Goal: Transaction & Acquisition: Download file/media

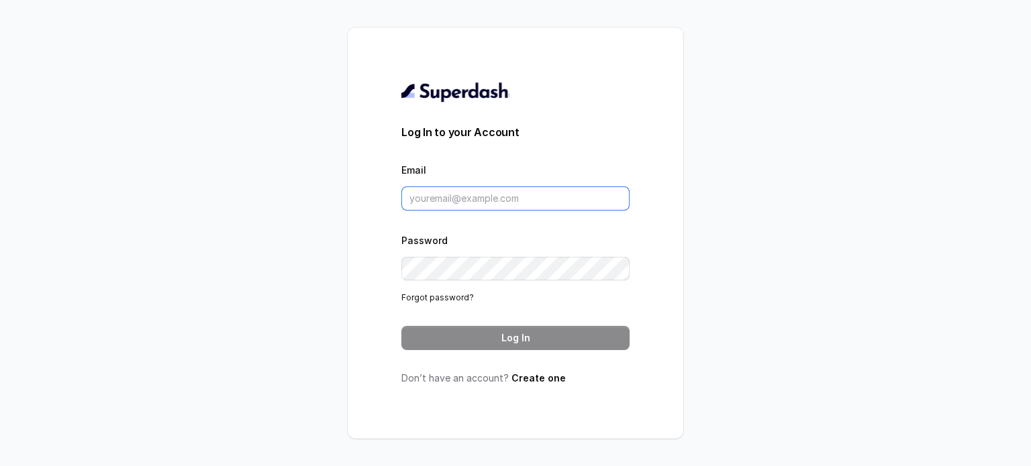
click at [516, 200] on input "Email" at bounding box center [515, 199] width 228 height 24
type input "[EMAIL_ADDRESS][DOMAIN_NAME]"
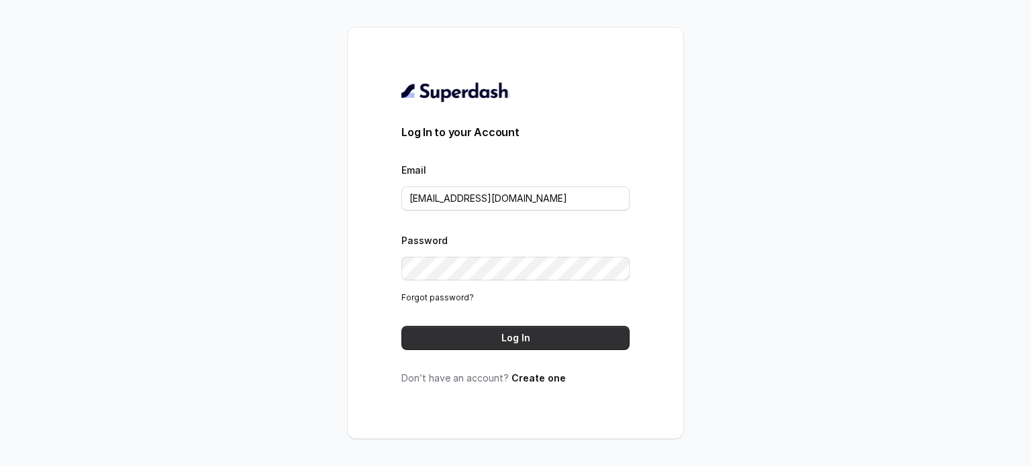
click at [535, 338] on button "Log In" at bounding box center [515, 338] width 228 height 24
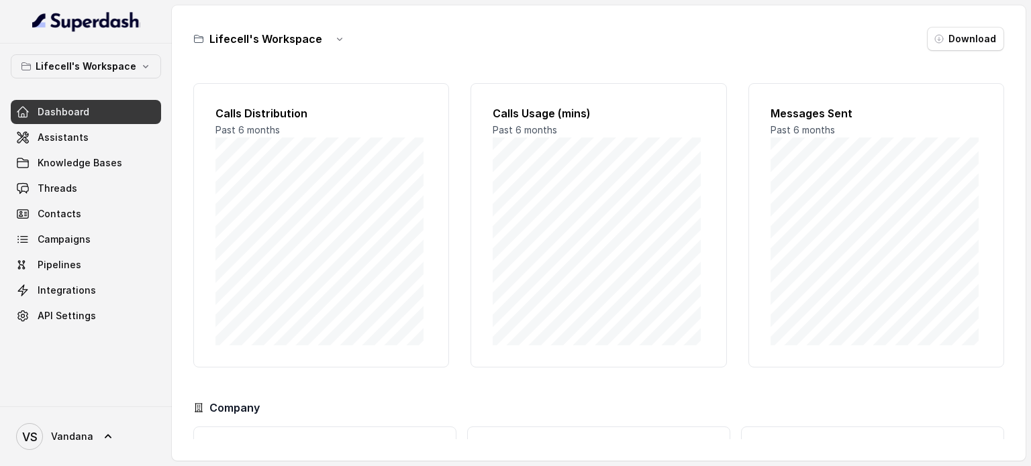
click at [85, 116] on span "Dashboard" at bounding box center [64, 111] width 52 height 13
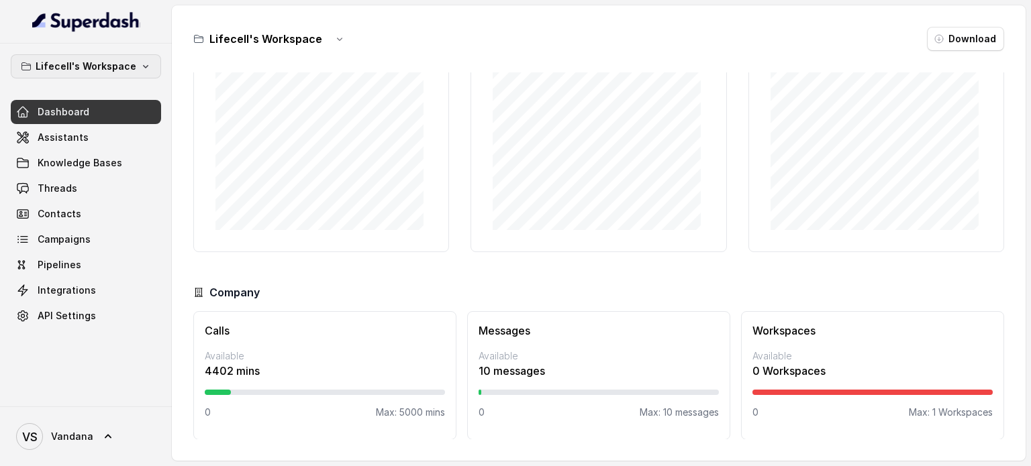
click at [66, 66] on p "Lifecell's Workspace" at bounding box center [86, 66] width 101 height 16
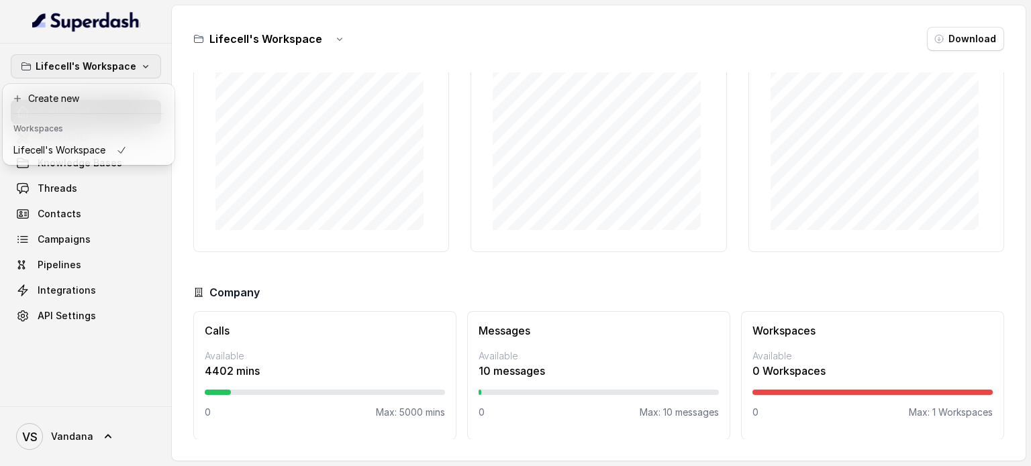
click at [89, 240] on div "Lifecell's Workspace Dashboard Assistants Knowledge Bases Threads Contacts Camp…" at bounding box center [86, 191] width 150 height 274
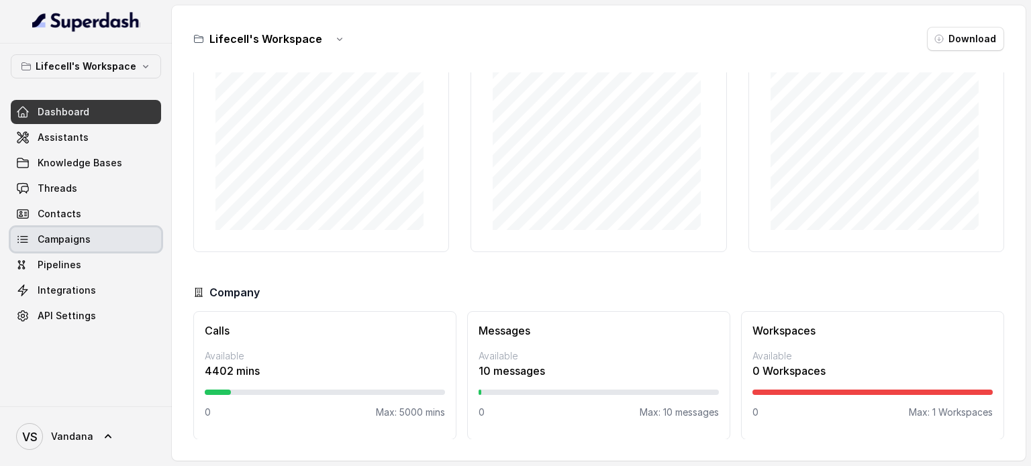
click at [64, 240] on span "Campaigns" at bounding box center [64, 239] width 53 height 13
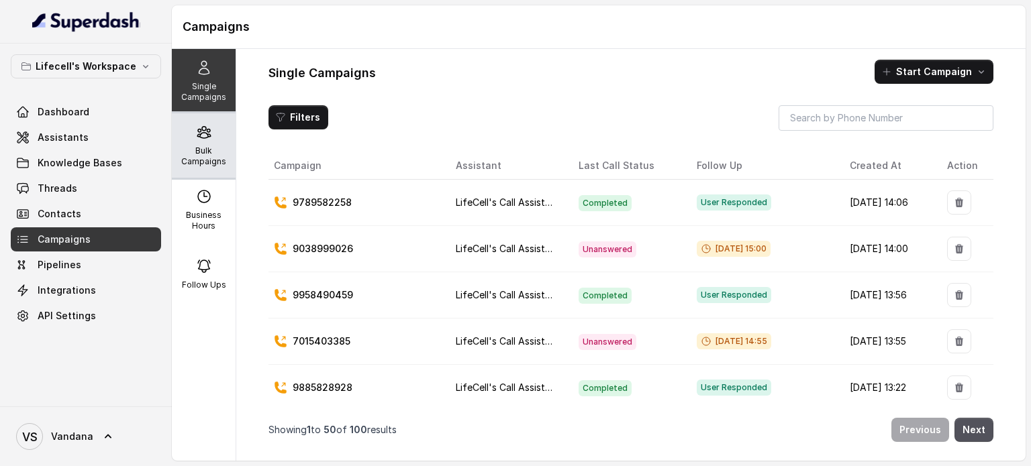
click at [189, 144] on div "Bulk Campaigns" at bounding box center [204, 145] width 64 height 64
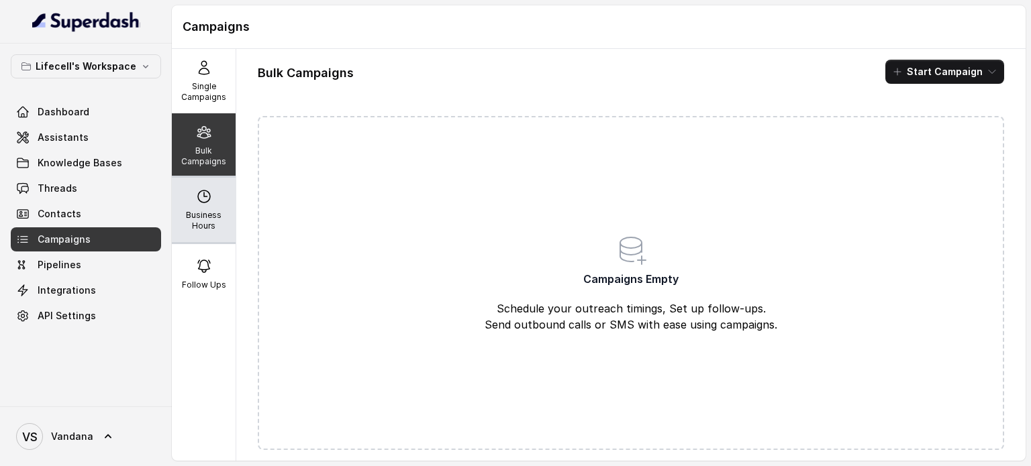
click at [196, 203] on icon at bounding box center [204, 197] width 16 height 16
select select "Asia/Calcutta"
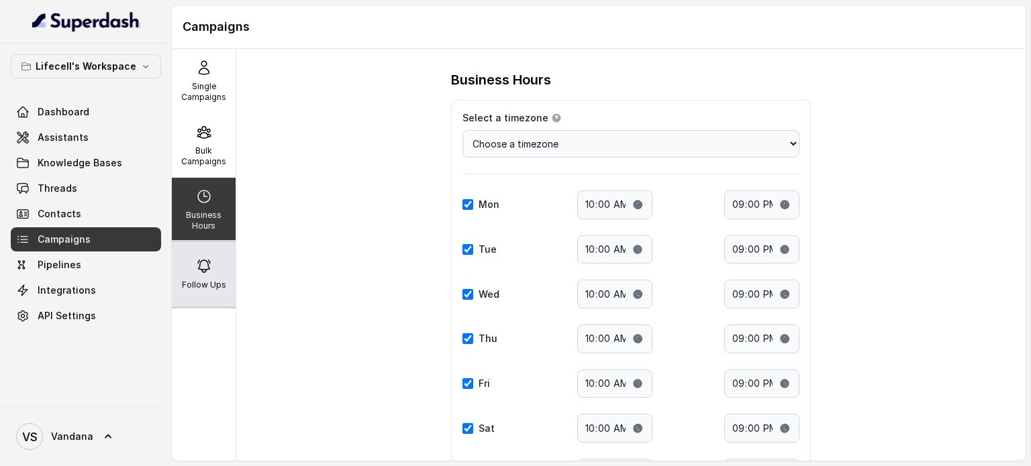
click at [197, 254] on div "Follow Ups" at bounding box center [204, 274] width 64 height 64
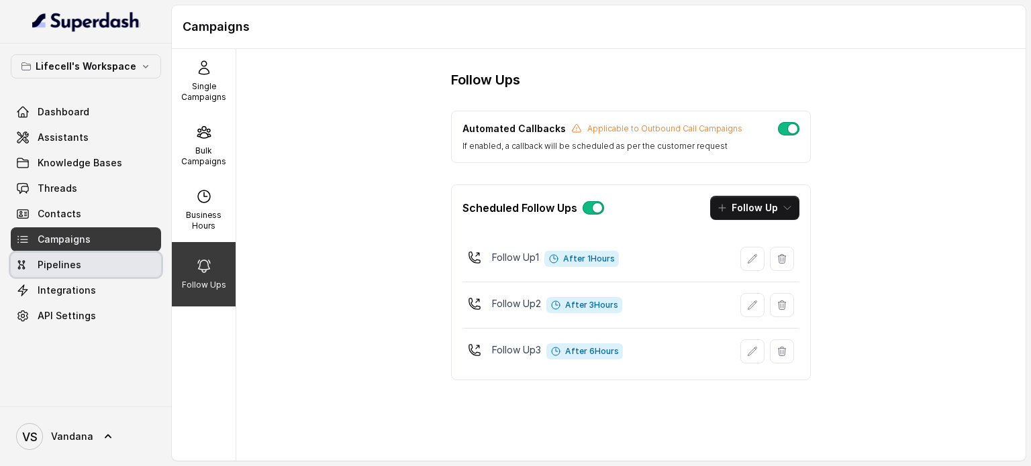
click at [55, 272] on link "Pipelines" at bounding box center [86, 265] width 150 height 24
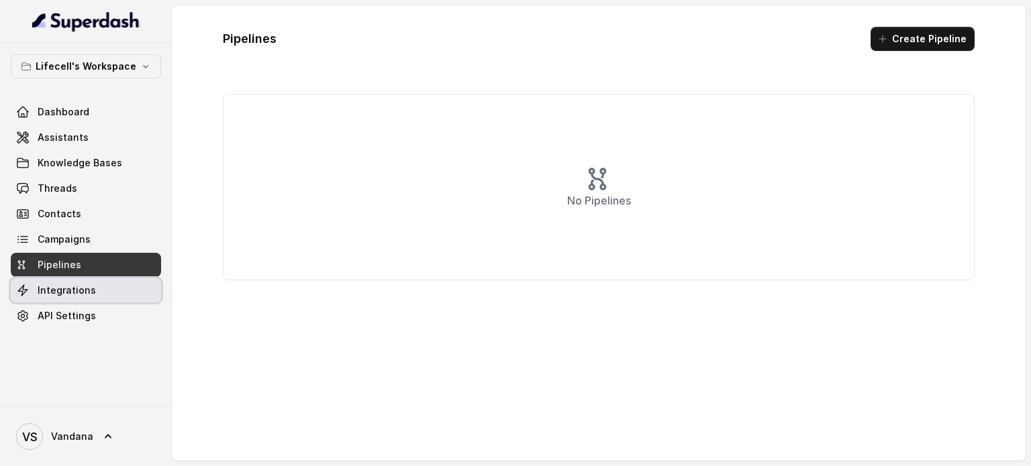
click at [57, 296] on span "Integrations" at bounding box center [67, 290] width 58 height 13
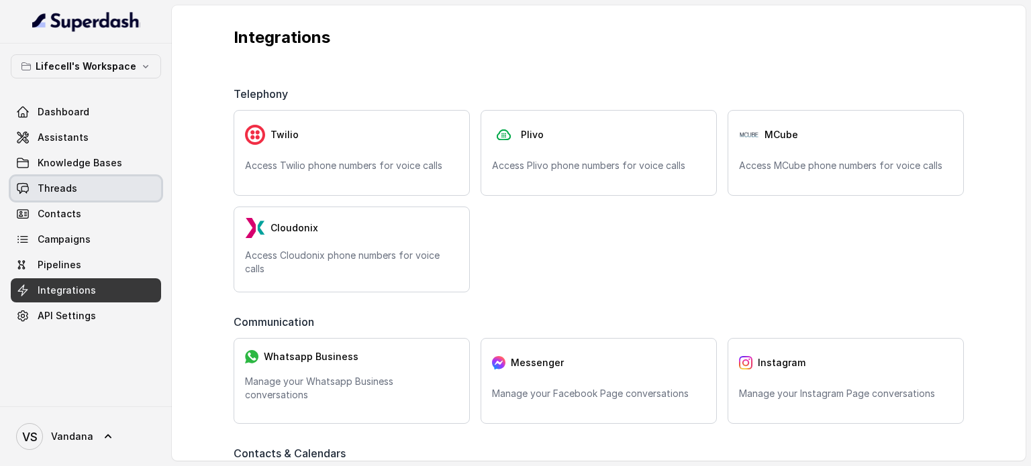
click at [59, 191] on span "Threads" at bounding box center [58, 188] width 40 height 13
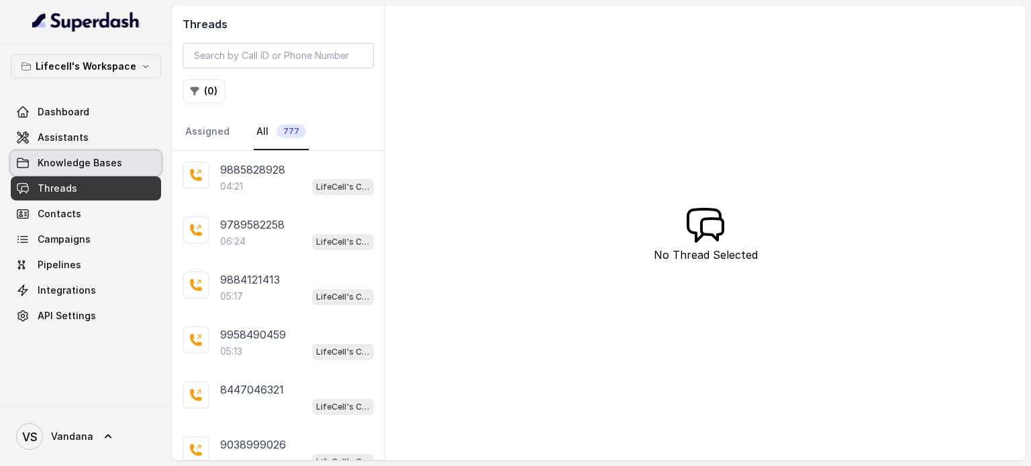
click at [65, 170] on link "Knowledge Bases" at bounding box center [86, 163] width 150 height 24
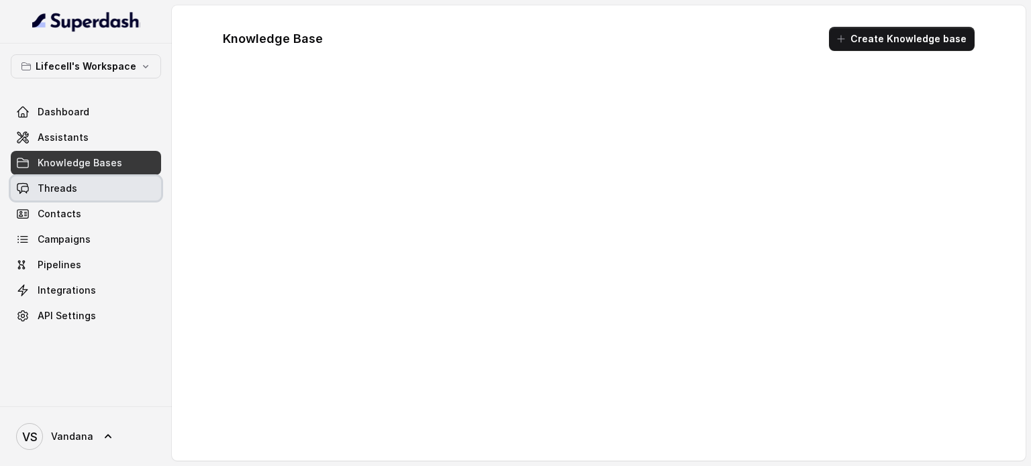
click at [64, 182] on span "Threads" at bounding box center [58, 188] width 40 height 13
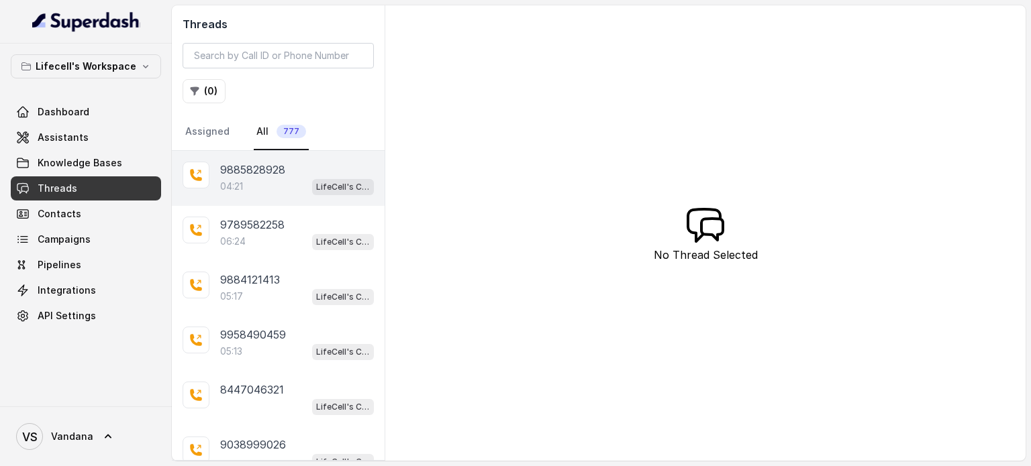
click at [255, 168] on p "9885828928" at bounding box center [252, 170] width 65 height 16
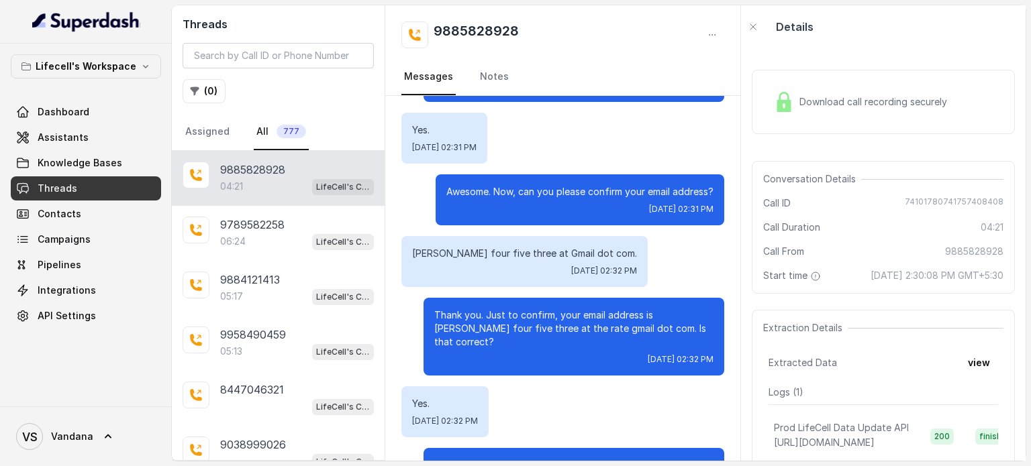
scroll to position [936, 0]
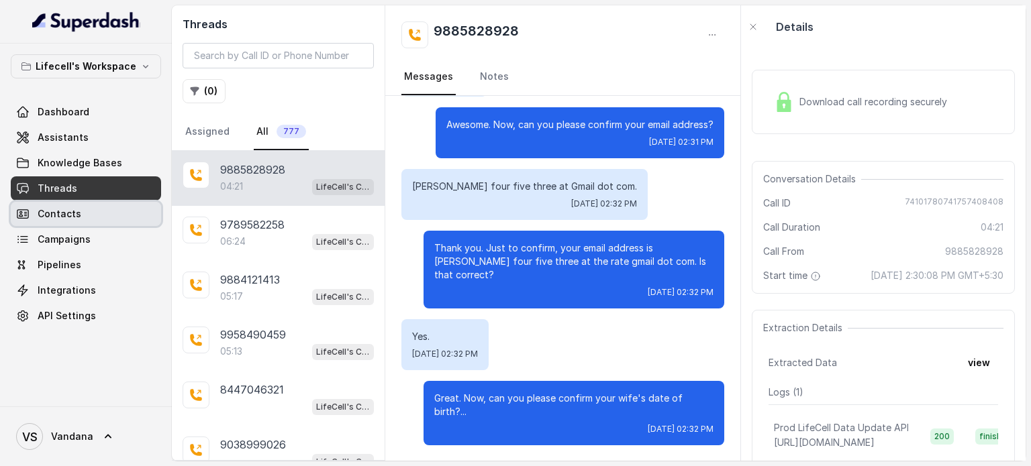
click at [75, 214] on span "Contacts" at bounding box center [60, 213] width 44 height 13
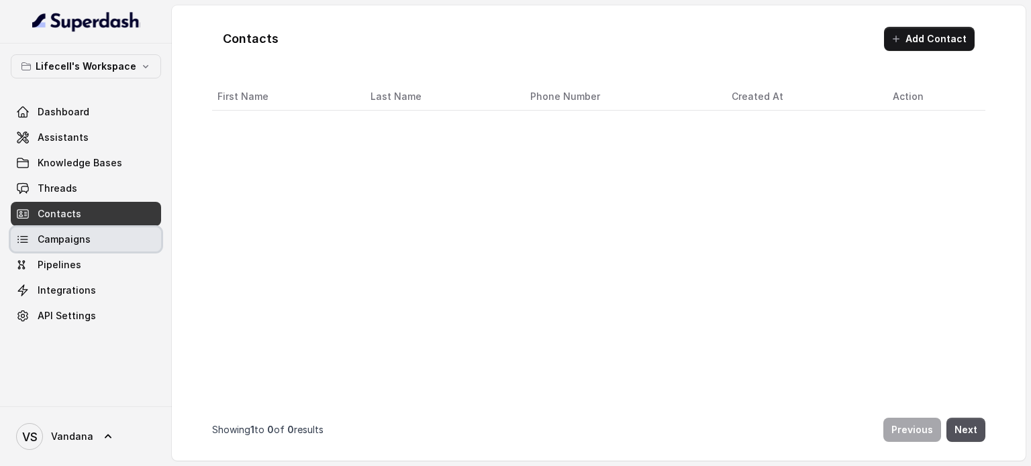
click at [68, 233] on span "Campaigns" at bounding box center [64, 239] width 53 height 13
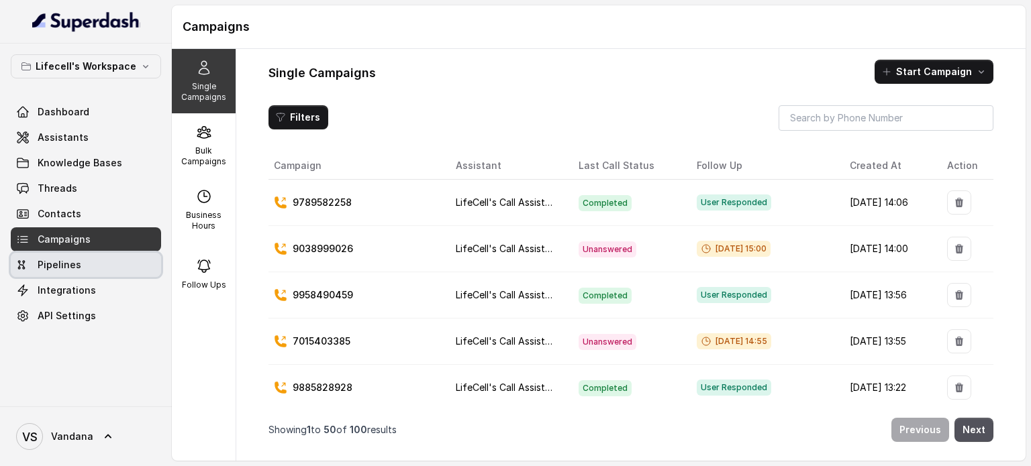
click at [57, 258] on span "Pipelines" at bounding box center [60, 264] width 44 height 13
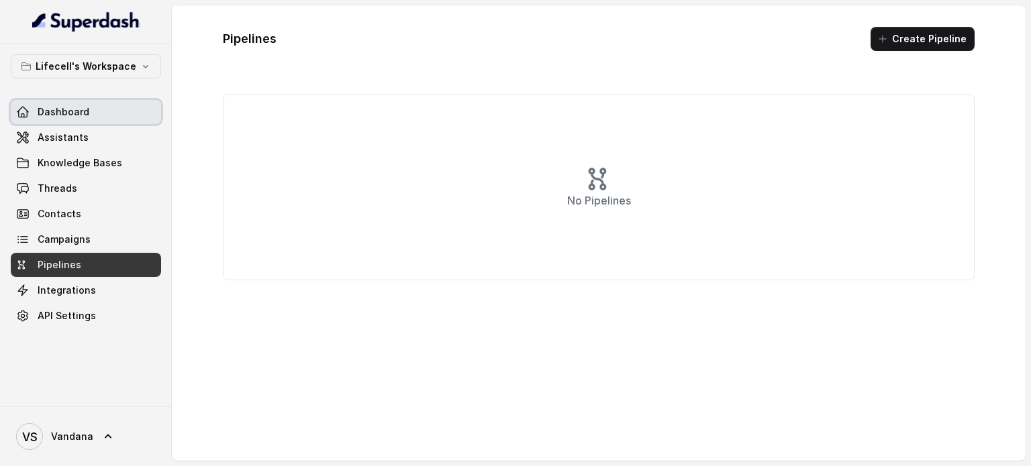
click at [51, 112] on span "Dashboard" at bounding box center [64, 111] width 52 height 13
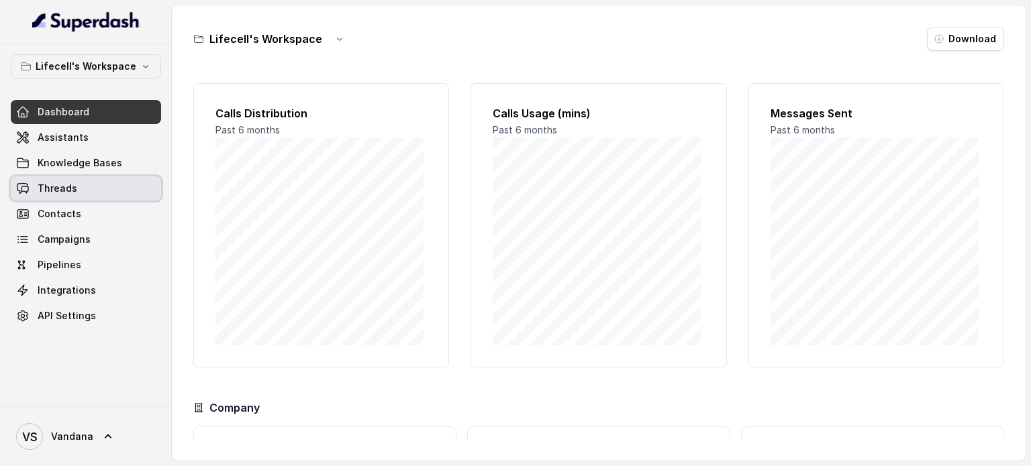
click at [13, 193] on link "Threads" at bounding box center [86, 188] width 150 height 24
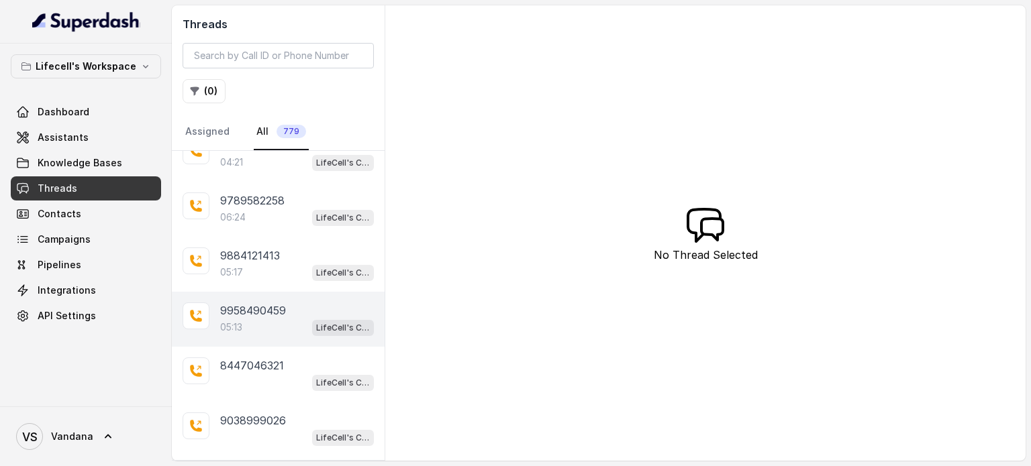
scroll to position [268, 0]
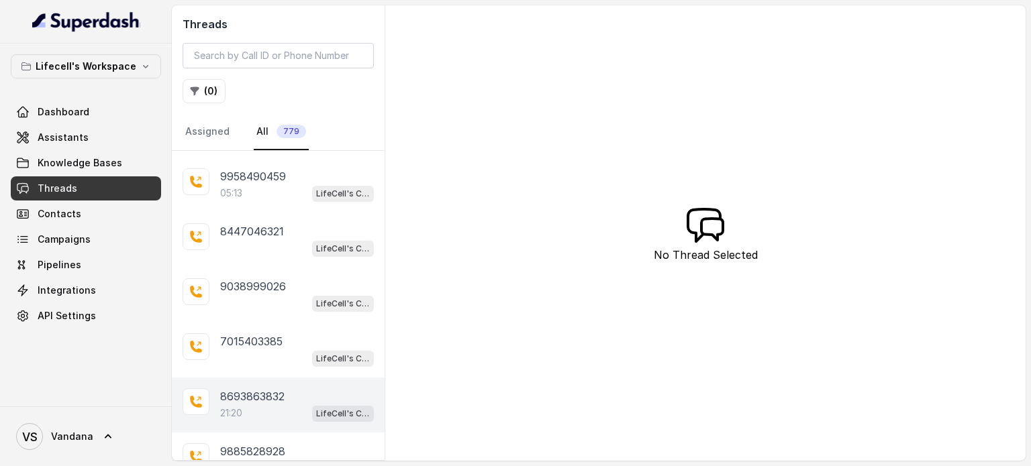
click at [248, 395] on p "8693863832" at bounding box center [252, 397] width 64 height 16
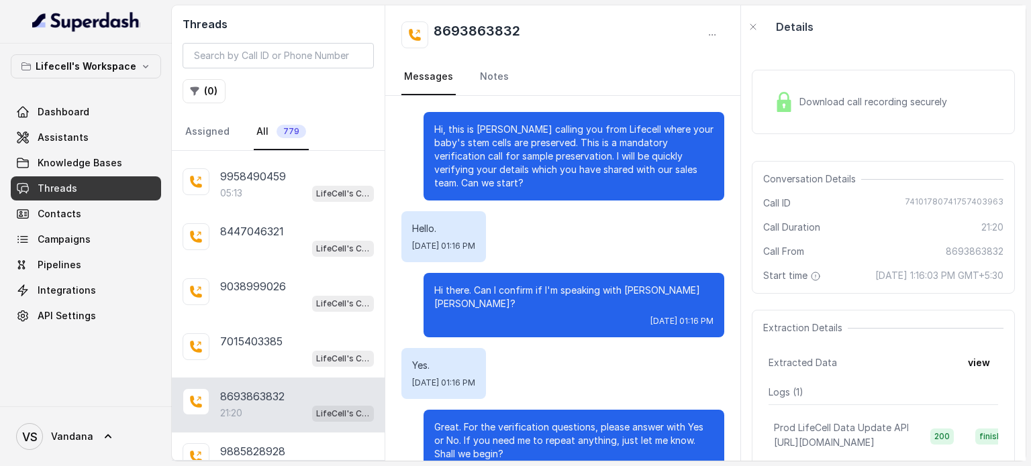
scroll to position [15366, 0]
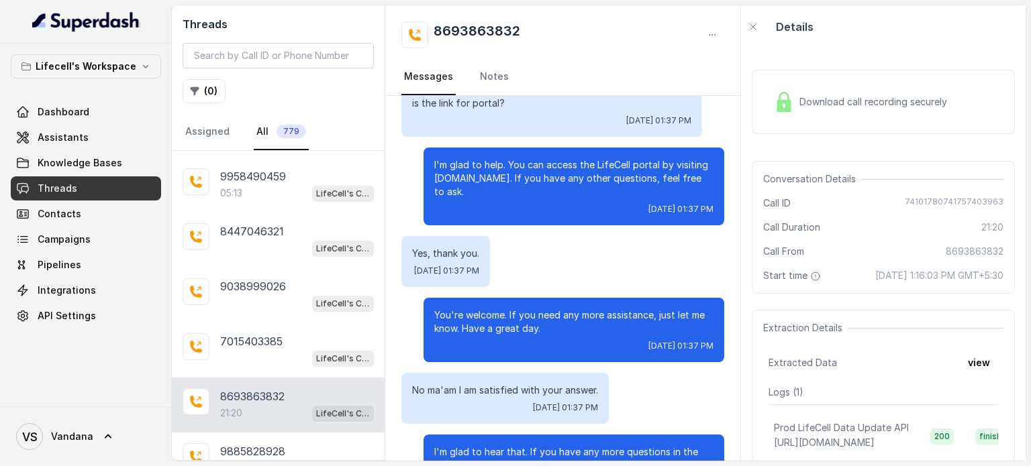
click at [895, 98] on span "Download call recording securely" at bounding box center [875, 101] width 153 height 13
click at [880, 112] on div "Download call recording securely" at bounding box center [860, 102] width 184 height 31
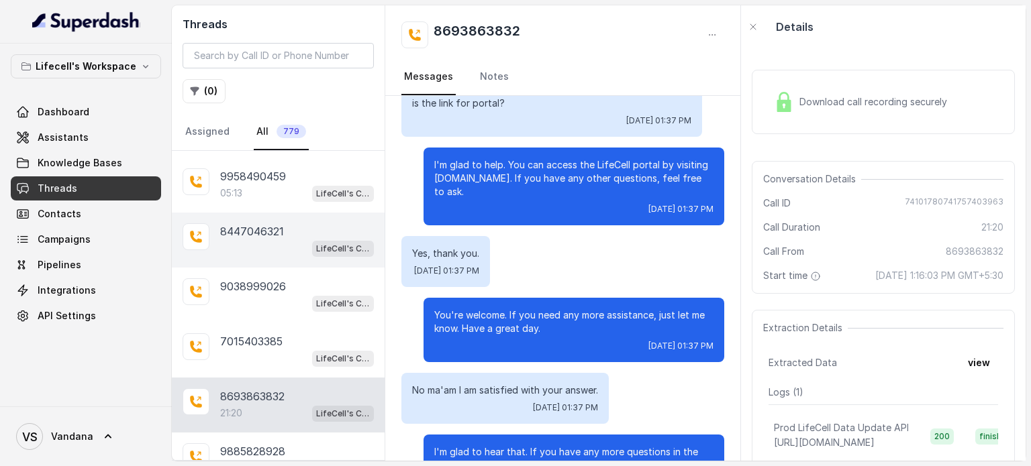
scroll to position [134, 0]
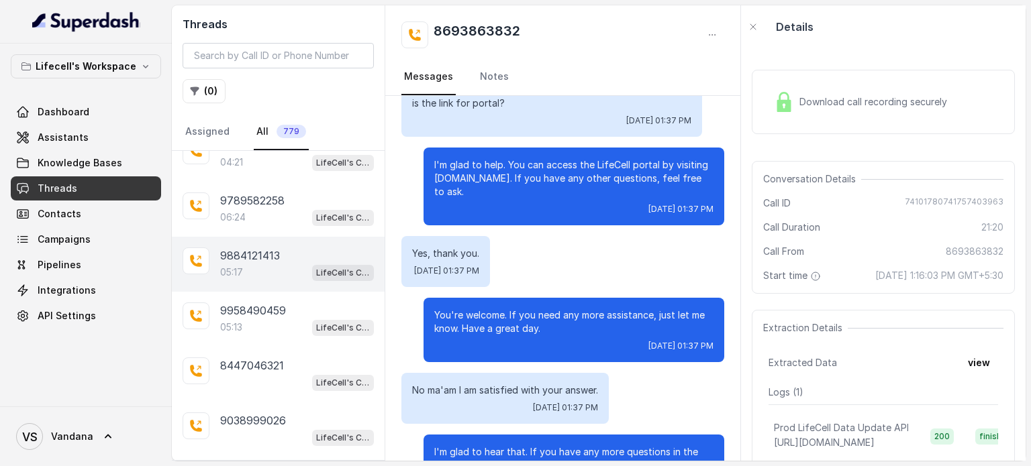
click at [248, 264] on div "05:17 LifeCell's Call Assistant" at bounding box center [297, 272] width 154 height 17
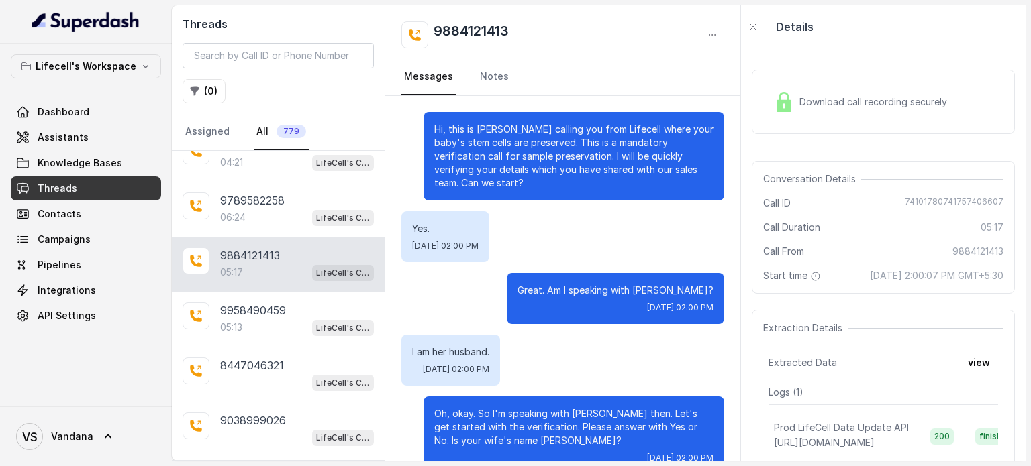
scroll to position [3435, 0]
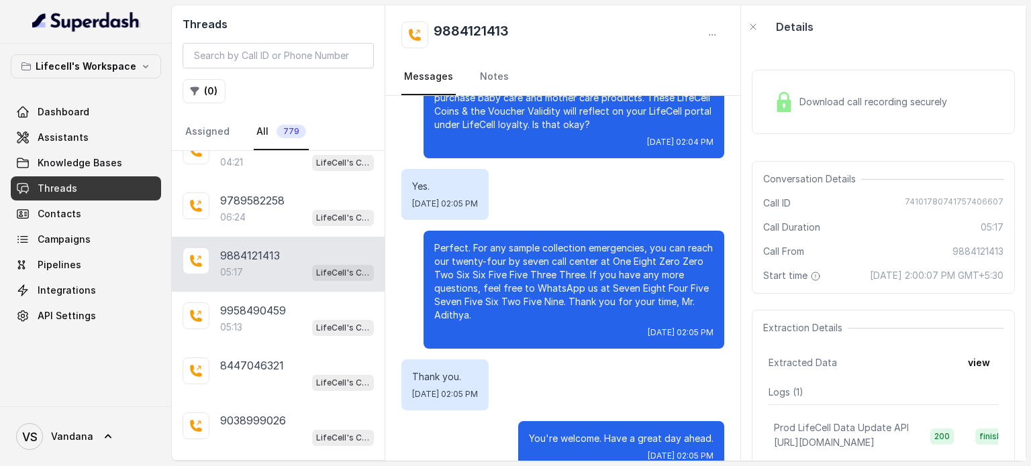
click at [935, 109] on div "Download call recording securely" at bounding box center [860, 102] width 184 height 31
